Goal: Task Accomplishment & Management: Complete application form

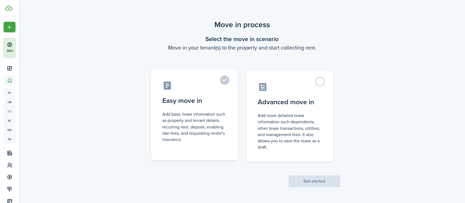
click at [225, 78] on label "Easy move in Add basic lease information such as property and tenant details, r…" at bounding box center [194, 114] width 87 height 91
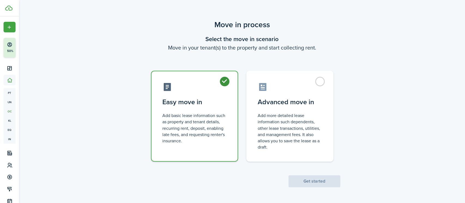
radio input "true"
click at [311, 182] on button "Get started" at bounding box center [314, 181] width 52 height 12
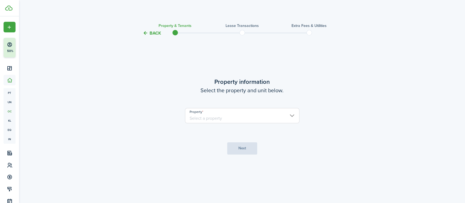
click at [286, 114] on input "Property" at bounding box center [242, 115] width 114 height 15
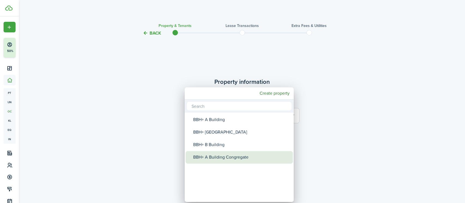
click at [230, 160] on div "BBH+ A Building Congregate" at bounding box center [241, 157] width 96 height 13
type input "BBH+ A Building Congregate"
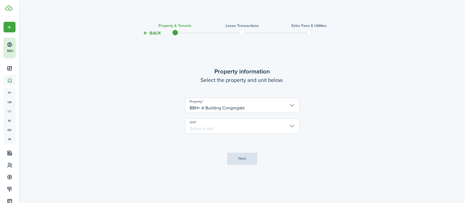
click at [229, 127] on input "Unit" at bounding box center [242, 125] width 114 height 15
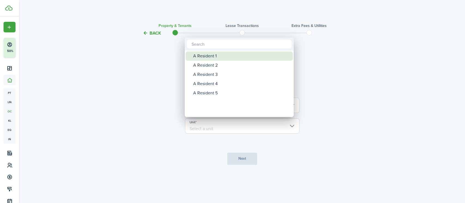
click at [211, 58] on div "A Resident 1" at bounding box center [241, 55] width 96 height 9
type input "A Resident 1"
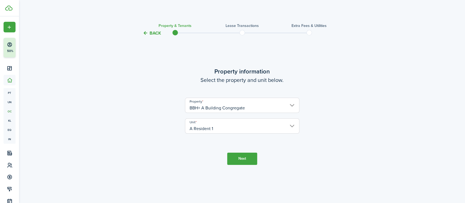
click at [238, 162] on button "Next" at bounding box center [242, 159] width 30 height 12
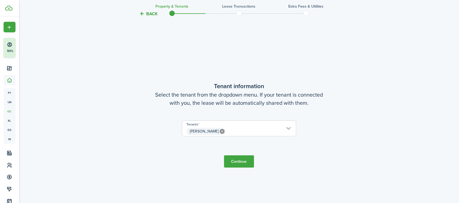
scroll to position [166, 0]
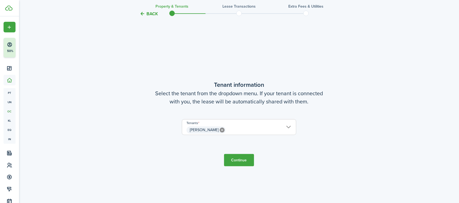
click at [243, 156] on button "Continue" at bounding box center [239, 160] width 30 height 12
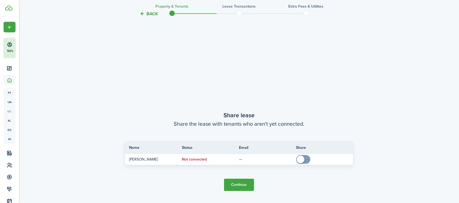
scroll to position [370, 0]
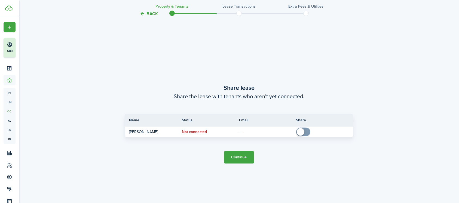
click at [243, 156] on button "Continue" at bounding box center [239, 157] width 30 height 12
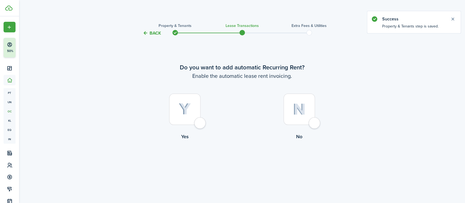
click at [315, 122] on div at bounding box center [298, 109] width 31 height 31
radio input "true"
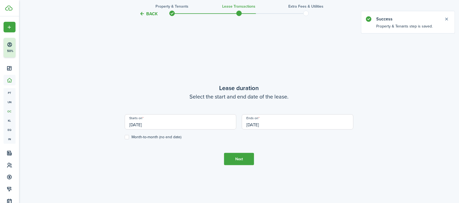
scroll to position [166, 0]
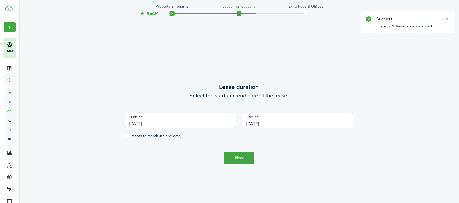
click at [165, 123] on input "[DATE]" at bounding box center [181, 120] width 112 height 15
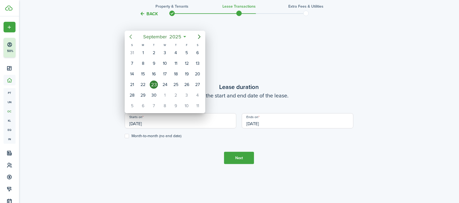
click at [131, 38] on icon "Previous page" at bounding box center [130, 36] width 7 height 7
click at [131, 52] on div "1" at bounding box center [132, 53] width 8 height 8
type input "[DATE]"
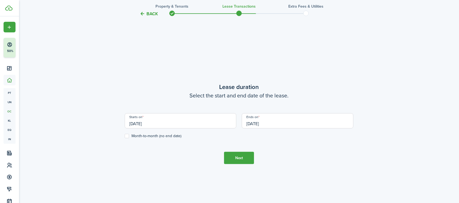
click at [270, 125] on input "[DATE]" at bounding box center [298, 120] width 112 height 15
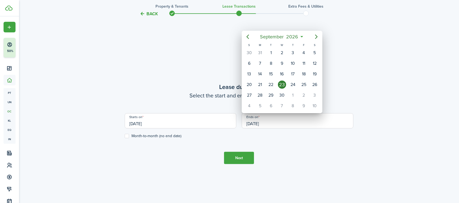
click at [127, 136] on div at bounding box center [229, 101] width 546 height 290
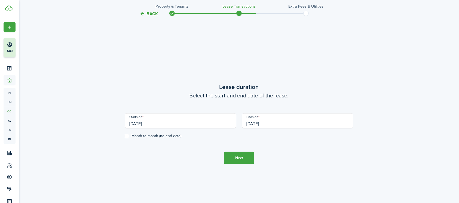
click at [127, 136] on label "Month-to-month (no end date)" at bounding box center [153, 136] width 57 height 4
click at [125, 136] on input "Month-to-month (no end date)" at bounding box center [124, 136] width 0 height 0
checkbox input "true"
click at [243, 160] on button "Next" at bounding box center [239, 158] width 30 height 12
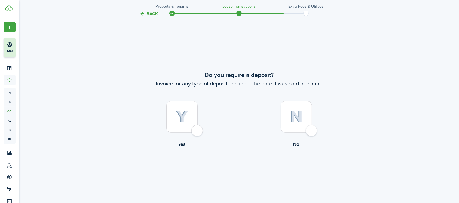
scroll to position [370, 0]
click at [312, 128] on div at bounding box center [296, 116] width 31 height 31
radio input "true"
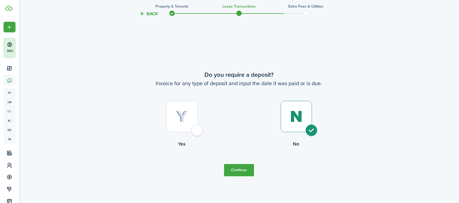
click at [241, 170] on button "Continue" at bounding box center [239, 170] width 30 height 12
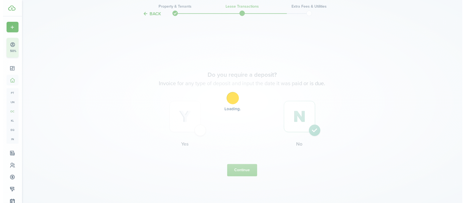
scroll to position [0, 0]
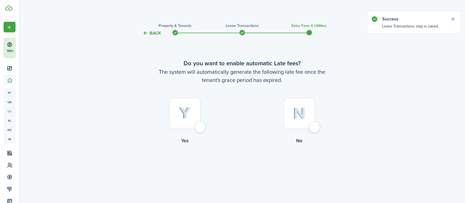
click at [312, 127] on div at bounding box center [298, 113] width 31 height 31
radio input "true"
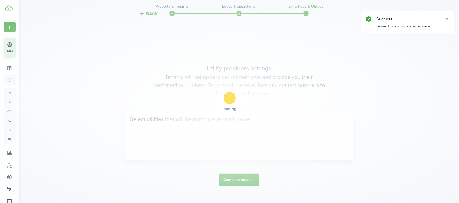
scroll to position [166, 0]
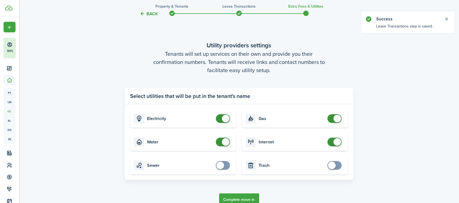
checkbox input "false"
click at [220, 118] on span at bounding box center [222, 118] width 5 height 9
checkbox input "false"
click at [220, 141] on span at bounding box center [222, 142] width 5 height 9
checkbox input "false"
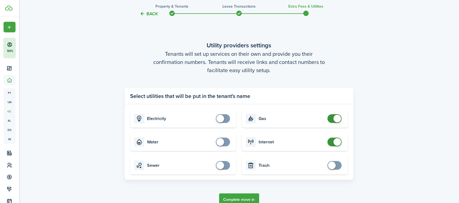
click at [333, 117] on span at bounding box center [334, 118] width 5 height 9
checkbox input "false"
click at [332, 142] on span at bounding box center [334, 142] width 5 height 9
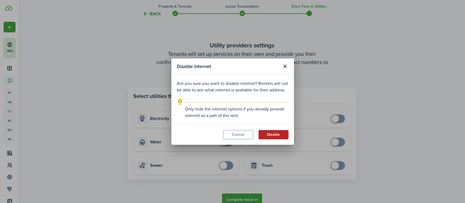
click at [274, 132] on button "Disable" at bounding box center [273, 134] width 30 height 9
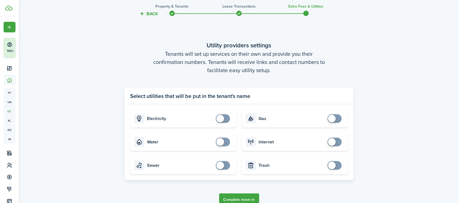
click at [242, 197] on button "Complete move in" at bounding box center [239, 200] width 40 height 12
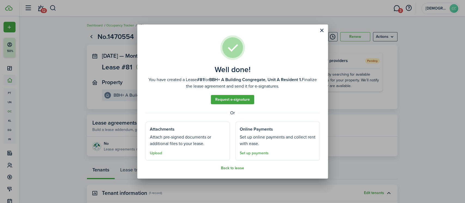
click at [231, 170] on button "Back to lease" at bounding box center [232, 168] width 23 height 4
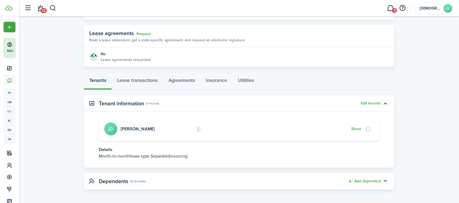
scroll to position [91, 0]
click at [136, 81] on link "Lease transactions" at bounding box center [137, 80] width 51 height 16
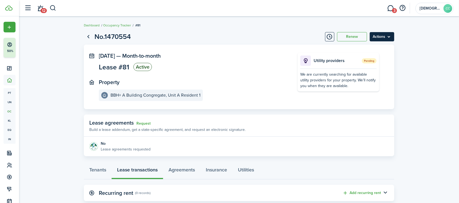
click at [387, 39] on menu-btn "Actions" at bounding box center [382, 36] width 25 height 9
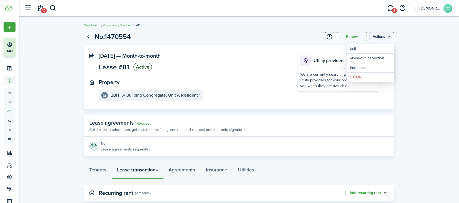
click at [239, 62] on panel-main-section "[DATE] — Month-to-month Lease #81 Active" at bounding box center [190, 63] width 182 height 20
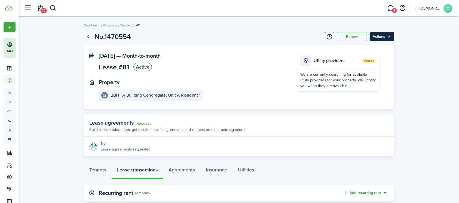
click at [389, 37] on menu-btn "Actions" at bounding box center [382, 36] width 25 height 9
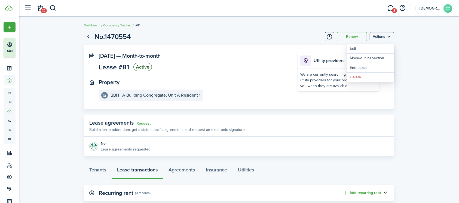
click at [218, 63] on panel-main-section "[DATE] — Month-to-month Lease #81 Active" at bounding box center [190, 63] width 182 height 20
click at [181, 171] on link "Agreements" at bounding box center [181, 171] width 37 height 16
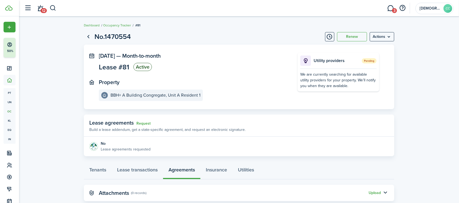
scroll to position [13, 0]
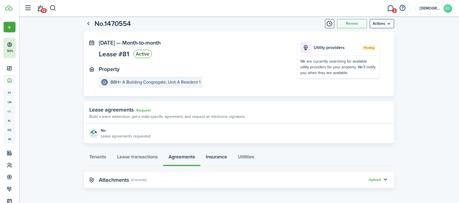
click at [223, 160] on link "Insurance" at bounding box center [216, 158] width 32 height 16
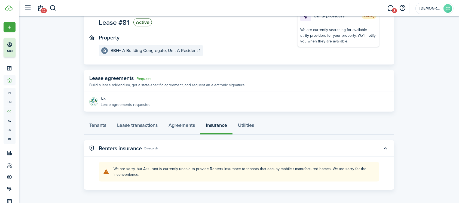
scroll to position [46, 0]
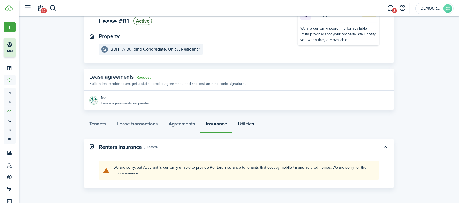
click at [250, 132] on link "Utilities" at bounding box center [246, 125] width 27 height 16
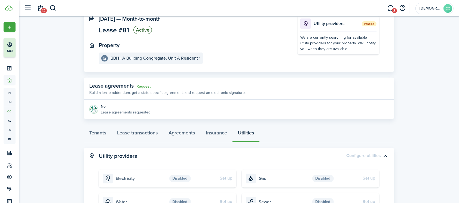
scroll to position [36, 0]
click at [97, 136] on link "Tenants" at bounding box center [98, 135] width 28 height 16
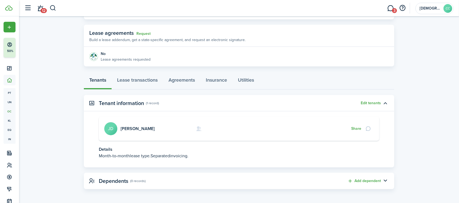
scroll to position [91, 0]
click at [309, 90] on page-view-layout "No.1470554 Renew Actions [DATE] — Month-to-month Lease #81 Active Property BBH+…" at bounding box center [239, 64] width 316 height 253
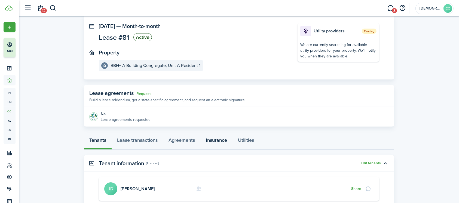
scroll to position [0, 0]
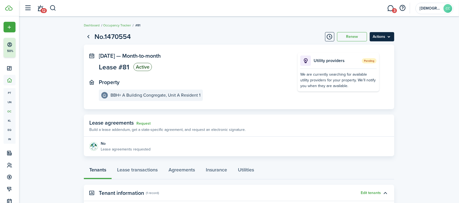
click at [386, 39] on menu-btn "Actions" at bounding box center [382, 36] width 25 height 9
click at [211, 74] on panel-main-inner "[DATE] — Month-to-month Lease #81 Active Property BBH+ A Building Congregate, U…" at bounding box center [190, 77] width 182 height 48
click at [138, 171] on link "Lease transactions" at bounding box center [137, 171] width 51 height 16
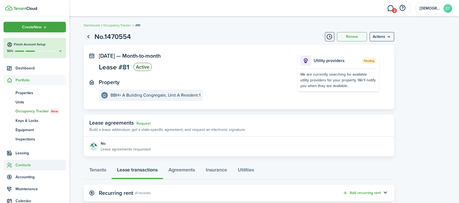
click at [24, 166] on span "Contacts" at bounding box center [41, 165] width 50 height 6
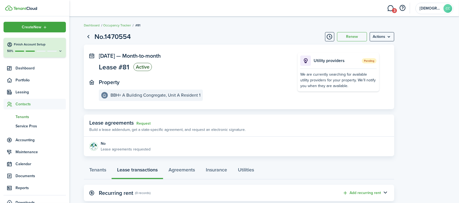
click at [26, 115] on span "Tenants" at bounding box center [41, 117] width 50 height 6
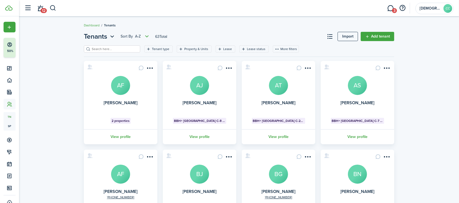
click at [103, 51] on input "search" at bounding box center [114, 49] width 48 height 5
type input "[PERSON_NAME]"
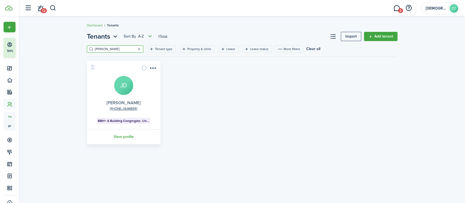
click at [126, 101] on link "[PERSON_NAME]" at bounding box center [123, 103] width 34 height 6
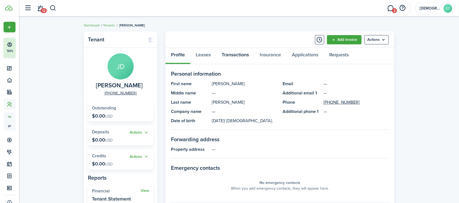
click at [237, 51] on link "Transactions" at bounding box center [235, 56] width 38 height 16
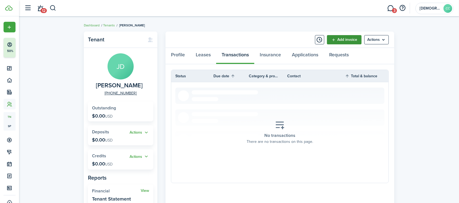
click at [347, 37] on link "Add invoice" at bounding box center [344, 39] width 35 height 9
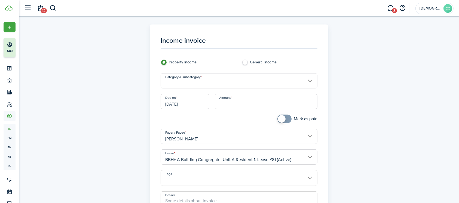
click at [211, 84] on input "Category & subcategory" at bounding box center [239, 80] width 157 height 15
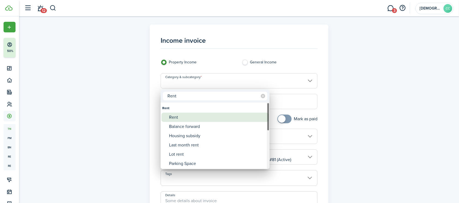
type input "Rent"
click at [174, 118] on div "Rent" at bounding box center [217, 117] width 96 height 9
type input "Rent"
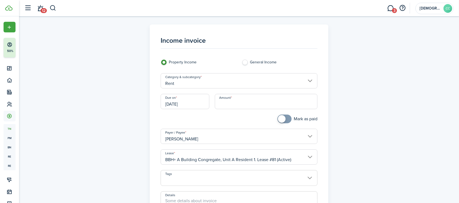
click at [191, 106] on input "[DATE]" at bounding box center [185, 101] width 49 height 15
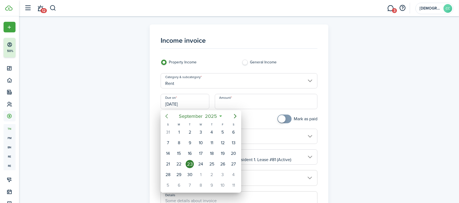
click at [166, 117] on icon "Previous page" at bounding box center [166, 116] width 7 height 7
click at [168, 129] on div "1" at bounding box center [168, 132] width 8 height 8
type input "[DATE]"
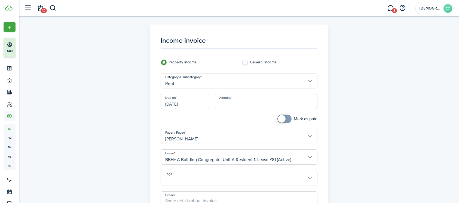
click at [220, 105] on input "Amount" at bounding box center [266, 101] width 103 height 15
type input "$500.00"
click at [204, 123] on div at bounding box center [198, 122] width 81 height 14
click at [206, 179] on span at bounding box center [239, 180] width 157 height 9
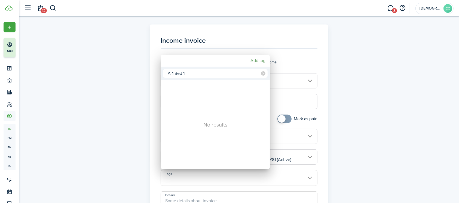
type input "A-1 Bed 1"
click at [258, 62] on mbsc-button "Add tag" at bounding box center [257, 61] width 19 height 10
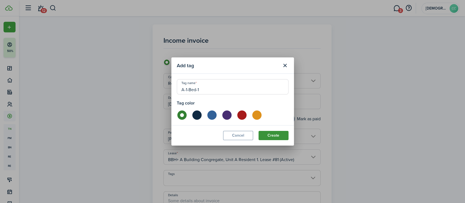
type input "A-1-Bed-1"
click at [274, 136] on button "Create" at bounding box center [273, 135] width 30 height 9
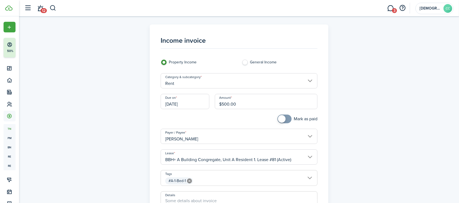
click at [188, 101] on input "[DATE]" at bounding box center [185, 101] width 49 height 15
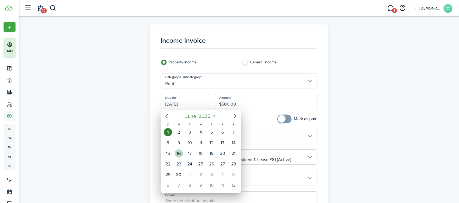
click at [177, 153] on div "16" at bounding box center [179, 153] width 8 height 8
type input "[DATE]"
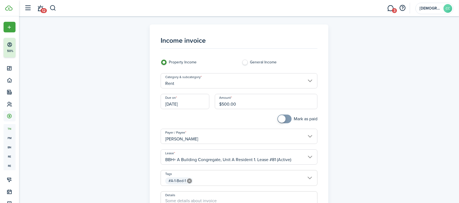
drag, startPoint x: 243, startPoint y: 103, endPoint x: 202, endPoint y: 97, distance: 40.8
click at [202, 97] on div "Due on [DATE] Amount $500.00" at bounding box center [239, 104] width 163 height 21
type input "$250.00"
checkbox input "true"
click at [287, 117] on span at bounding box center [284, 119] width 5 height 9
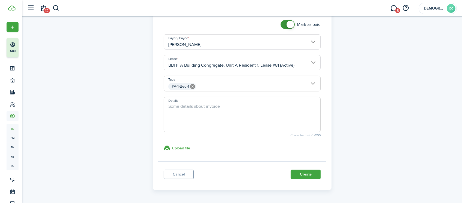
scroll to position [113, 0]
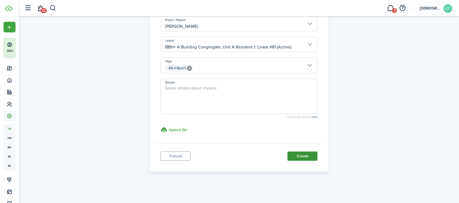
click at [310, 157] on button "Create" at bounding box center [303, 156] width 30 height 9
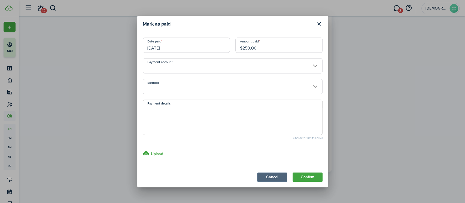
click at [265, 178] on button "Cancel" at bounding box center [272, 177] width 30 height 9
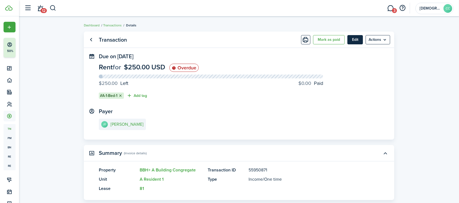
click at [356, 41] on button "Edit" at bounding box center [355, 39] width 16 height 9
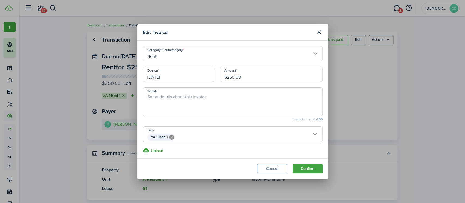
drag, startPoint x: 251, startPoint y: 77, endPoint x: 205, endPoint y: 72, distance: 46.3
click at [205, 72] on div "Due on [DATE] Amount $250.00" at bounding box center [232, 77] width 185 height 21
type input "$500.00"
click at [197, 98] on textarea "Details" at bounding box center [232, 104] width 179 height 20
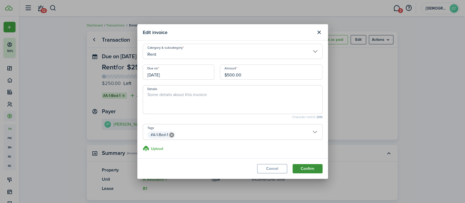
click at [316, 168] on button "Confirm" at bounding box center [307, 168] width 30 height 9
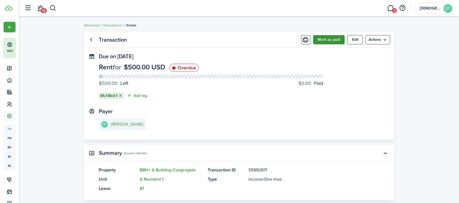
click at [335, 39] on button "Mark as paid" at bounding box center [329, 39] width 32 height 9
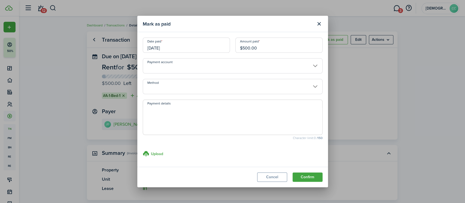
drag, startPoint x: 266, startPoint y: 48, endPoint x: 215, endPoint y: 45, distance: 51.0
click at [215, 45] on div "Date paid [DATE] Amount paid $500.00" at bounding box center [232, 48] width 185 height 21
click at [174, 91] on input "Method" at bounding box center [233, 86] width 180 height 15
type input "$250.00"
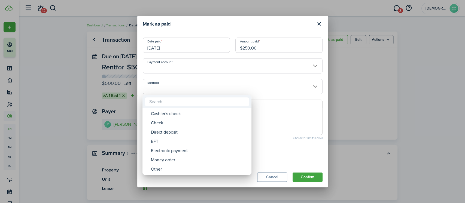
click at [174, 160] on div "Money order" at bounding box center [199, 159] width 96 height 9
type input "Money order"
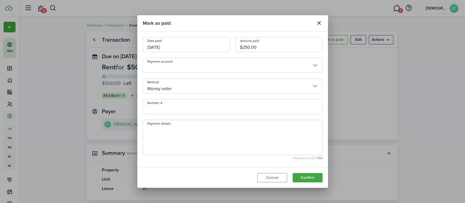
click at [179, 109] on input "Number, #" at bounding box center [233, 106] width 180 height 15
type input "594604"
click at [172, 133] on textarea "Payment details" at bounding box center [232, 139] width 179 height 26
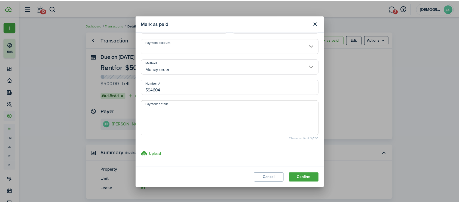
scroll to position [0, 0]
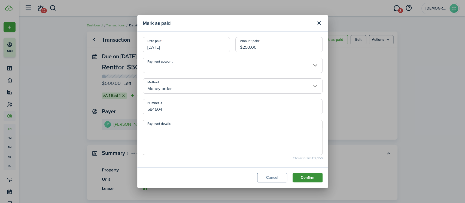
click at [307, 179] on button "Confirm" at bounding box center [307, 177] width 30 height 9
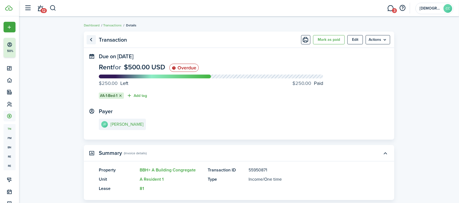
click at [90, 42] on link "Go back" at bounding box center [91, 39] width 9 height 9
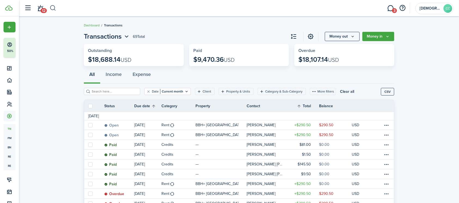
click at [55, 12] on button "button" at bounding box center [53, 8] width 7 height 9
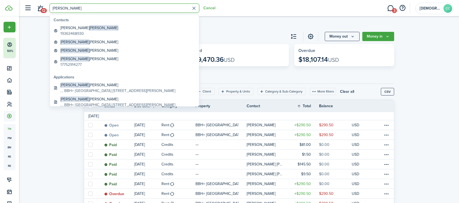
type input "[PERSON_NAME]"
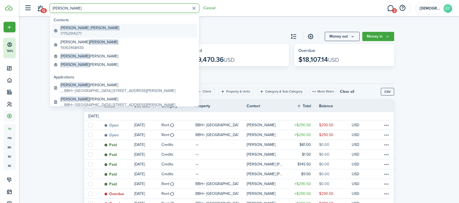
click at [74, 31] on global-search-item-description "17752914277" at bounding box center [89, 34] width 59 height 6
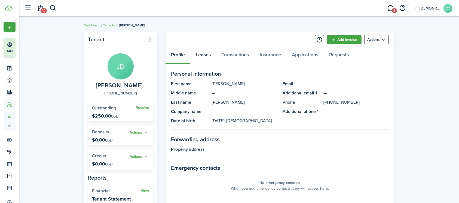
click at [207, 56] on link "Leases" at bounding box center [203, 56] width 26 height 16
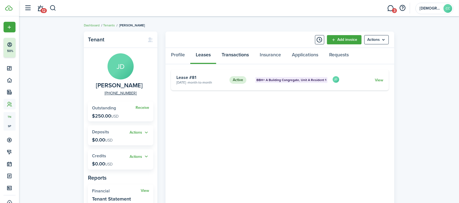
click at [237, 55] on link "Transactions" at bounding box center [235, 56] width 38 height 16
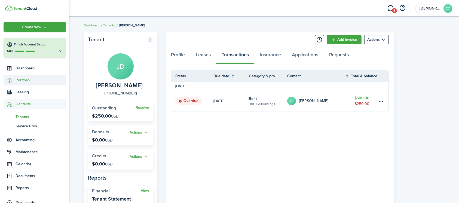
click at [22, 81] on span "Portfolio" at bounding box center [41, 80] width 50 height 6
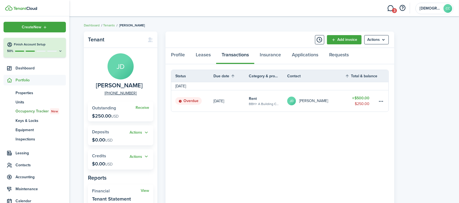
click at [30, 112] on span "Occupancy Tracker New" at bounding box center [41, 111] width 50 height 6
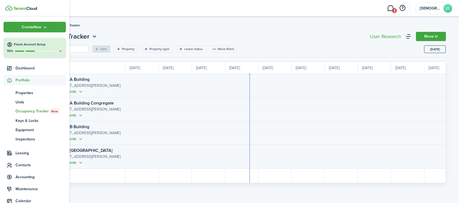
scroll to position [0, 100]
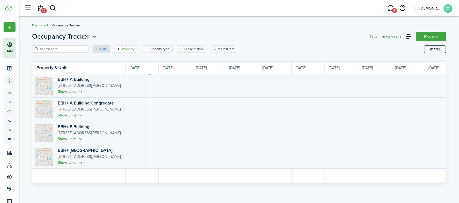
click at [126, 50] on filter-tag-label "Property" at bounding box center [128, 49] width 13 height 5
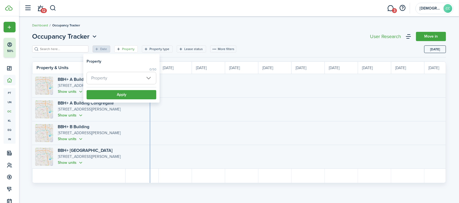
click at [122, 76] on span "Property" at bounding box center [121, 78] width 69 height 12
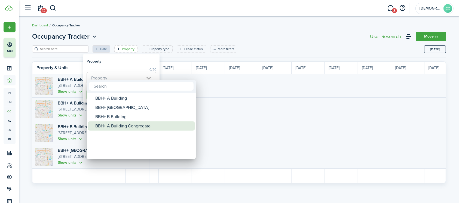
click at [124, 125] on div "BBH+ A Building Congregate" at bounding box center [143, 125] width 96 height 9
type input "BBH+ A Building Congregate"
click at [124, 125] on div "BBH+ A Building Congregate" at bounding box center [143, 125] width 96 height 9
click at [123, 121] on div "BBH+ A Building Congregate" at bounding box center [143, 125] width 96 height 9
type input "BBH+ A Building Congregate"
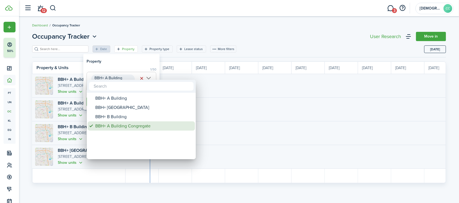
click at [123, 121] on div "BBH+ A Building Congregate" at bounding box center [143, 125] width 96 height 9
click at [128, 65] on div at bounding box center [229, 101] width 546 height 290
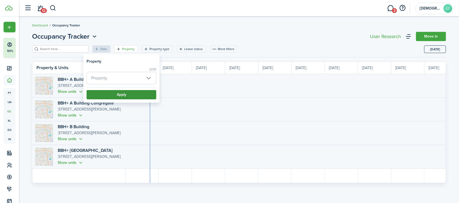
click at [124, 96] on button "Apply" at bounding box center [122, 94] width 70 height 9
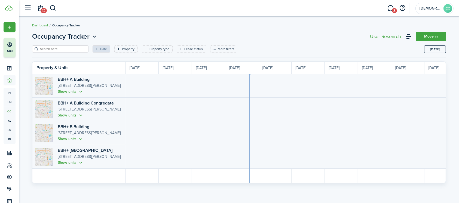
scroll to position [0, 100]
click at [84, 114] on button "Show units" at bounding box center [71, 115] width 26 height 6
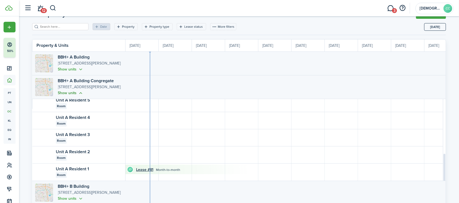
scroll to position [25, 0]
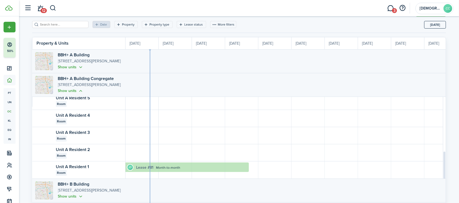
click at [139, 167] on link "Lease #81" at bounding box center [144, 168] width 17 height 6
